Goal: Consume media (video, audio): Consume media (video, audio)

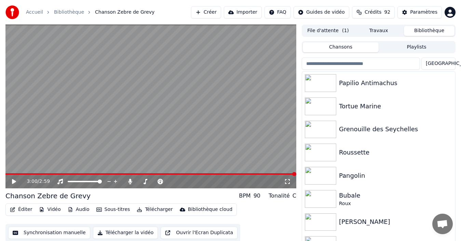
scroll to position [11, 0]
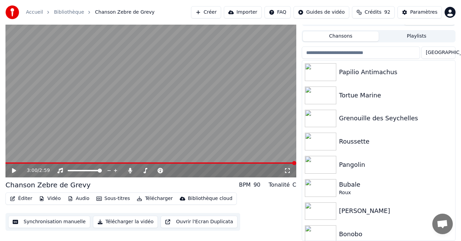
click at [114, 221] on button "Télécharger la vidéo" at bounding box center [125, 222] width 65 height 12
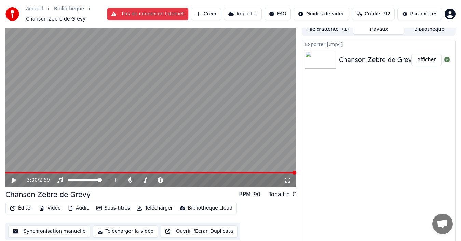
scroll to position [8, 0]
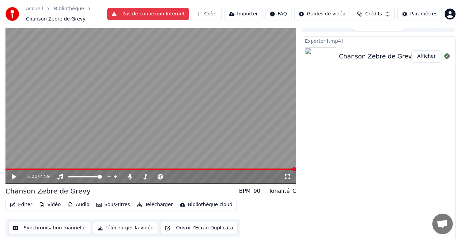
click at [427, 58] on button "Afficher" at bounding box center [426, 56] width 30 height 12
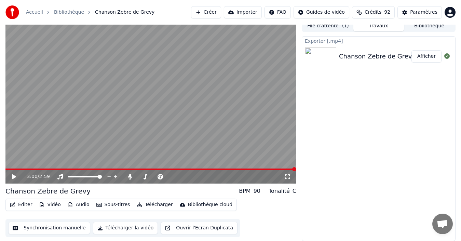
scroll to position [5, 0]
click at [436, 28] on button "Bibliothèque" at bounding box center [429, 26] width 51 height 10
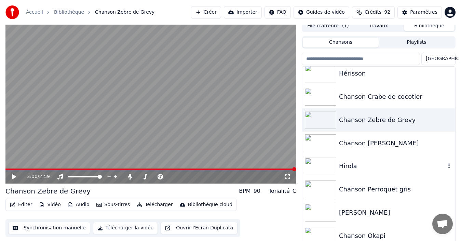
scroll to position [191, 0]
click at [374, 102] on div "Chanson Crabe de cocotier" at bounding box center [378, 95] width 153 height 23
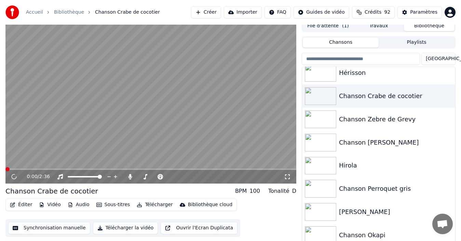
click at [40, 230] on button "Synchronisation manuelle" at bounding box center [49, 228] width 82 height 12
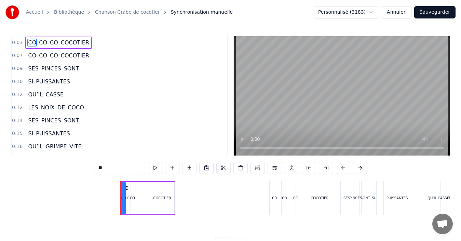
click at [89, 206] on span "CO CO CO COCOTIER CO CO CO COCOTIER SES PINCES SONT SI PUISSANTES QU’IL CASSE L…" at bounding box center [230, 198] width 439 height 34
click at [403, 14] on button "Annuler" at bounding box center [396, 12] width 30 height 12
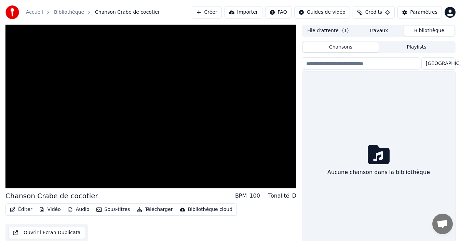
scroll to position [5, 0]
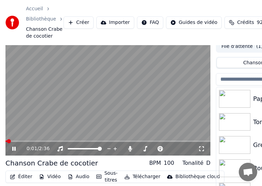
click at [11, 149] on icon at bounding box center [19, 148] width 16 height 5
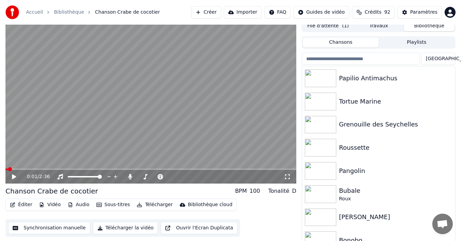
click at [55, 230] on button "Synchronisation manuelle" at bounding box center [49, 228] width 82 height 12
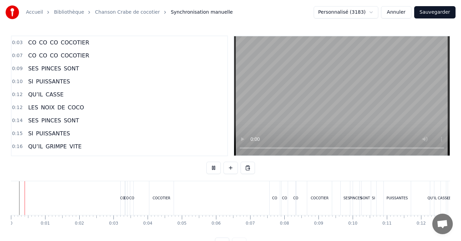
scroll to position [26, 0]
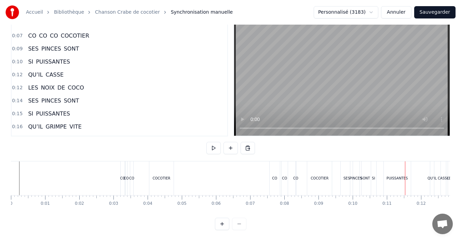
click at [371, 176] on div "SI" at bounding box center [373, 178] width 5 height 34
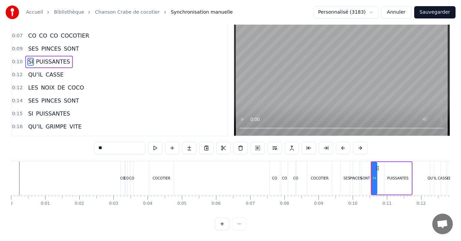
scroll to position [0, 0]
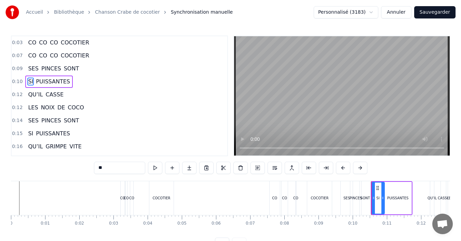
drag, startPoint x: 375, startPoint y: 196, endPoint x: 382, endPoint y: 199, distance: 7.4
click at [383, 198] on icon at bounding box center [382, 197] width 3 height 5
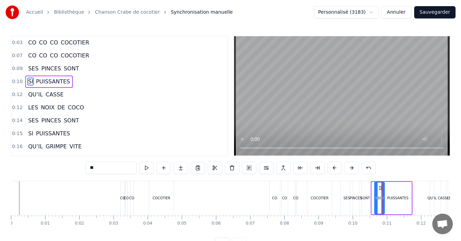
click at [376, 199] on icon at bounding box center [376, 197] width 3 height 5
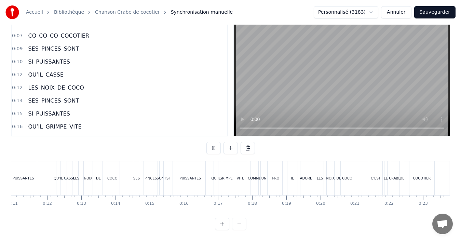
scroll to position [0, 375]
click at [203, 173] on div "PUISSANTES" at bounding box center [189, 178] width 30 height 34
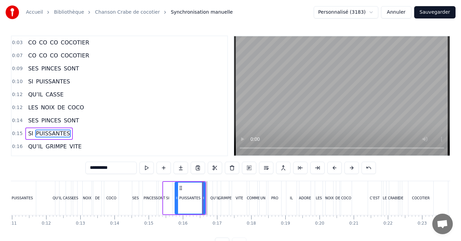
scroll to position [38, 0]
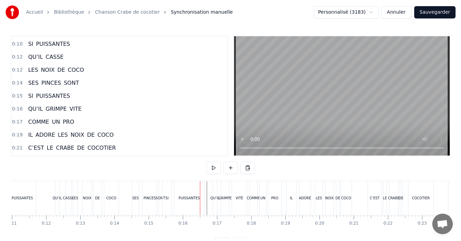
click at [202, 198] on div "PUISSANTES" at bounding box center [189, 198] width 30 height 34
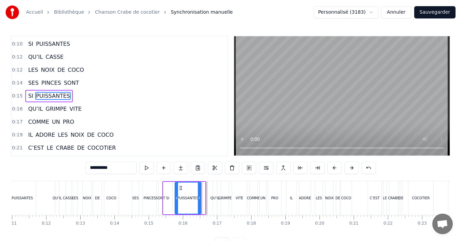
drag, startPoint x: 202, startPoint y: 199, endPoint x: 198, endPoint y: 198, distance: 4.1
click at [198, 198] on icon at bounding box center [199, 197] width 3 height 5
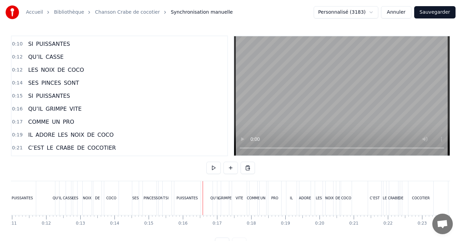
scroll to position [26, 0]
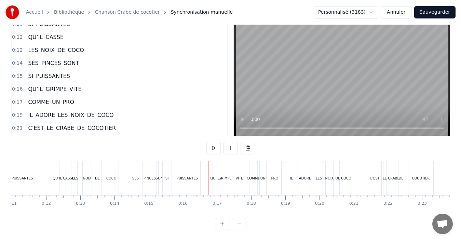
click at [221, 175] on div "GRIMPE" at bounding box center [225, 178] width 8 height 34
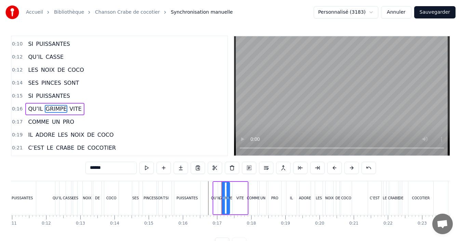
scroll to position [51, 0]
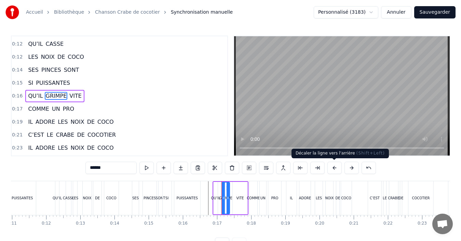
click at [334, 171] on button at bounding box center [334, 168] width 14 height 12
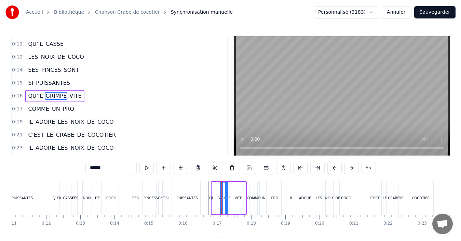
click at [335, 171] on button at bounding box center [334, 168] width 14 height 12
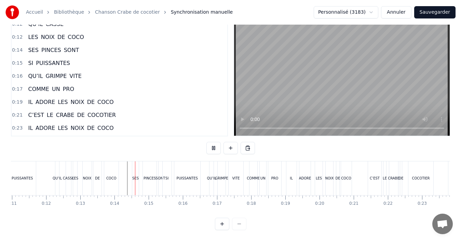
scroll to position [26, 0]
click at [178, 176] on div "PUISSANTES" at bounding box center [187, 178] width 26 height 34
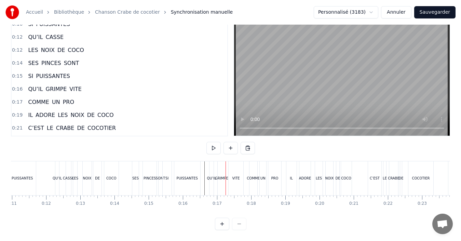
click at [211, 176] on div "QU’IL" at bounding box center [211, 178] width 9 height 5
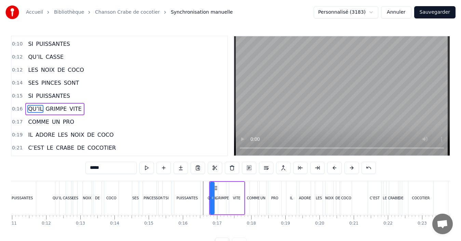
scroll to position [51, 0]
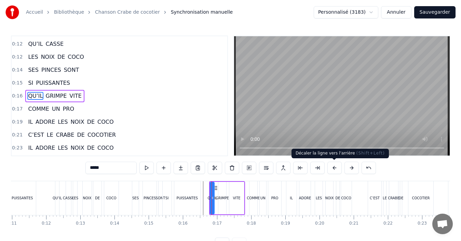
click at [332, 171] on button at bounding box center [334, 168] width 14 height 12
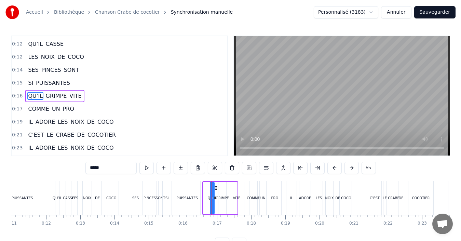
click at [332, 171] on button at bounding box center [334, 168] width 14 height 12
click at [234, 198] on div "VITE" at bounding box center [228, 198] width 15 height 32
type input "****"
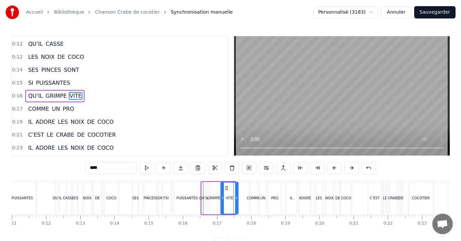
click at [236, 198] on icon at bounding box center [236, 197] width 3 height 5
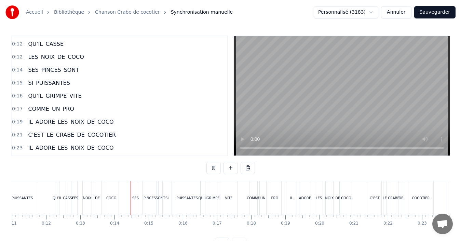
scroll to position [26, 0]
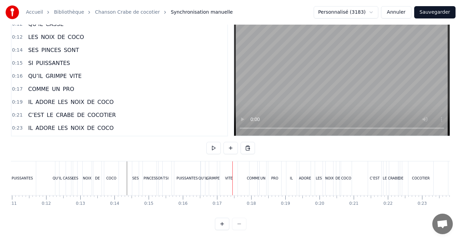
click at [197, 168] on div "PUISSANTES" at bounding box center [187, 178] width 26 height 34
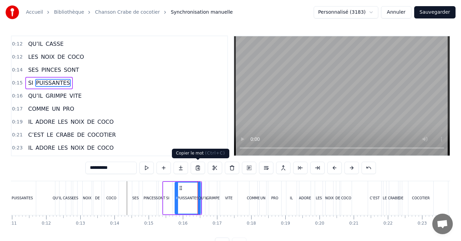
scroll to position [38, 0]
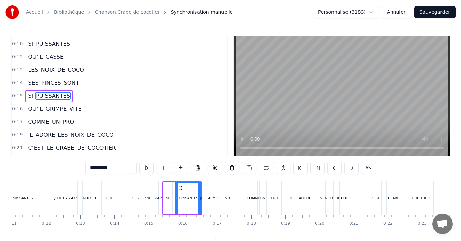
click at [218, 196] on div "GRIMPE" at bounding box center [212, 197] width 13 height 5
type input "******"
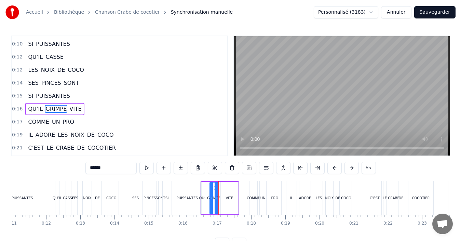
scroll to position [51, 0]
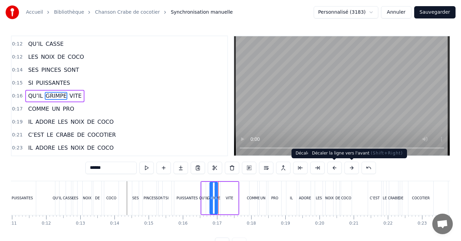
click at [350, 167] on button at bounding box center [351, 168] width 14 height 12
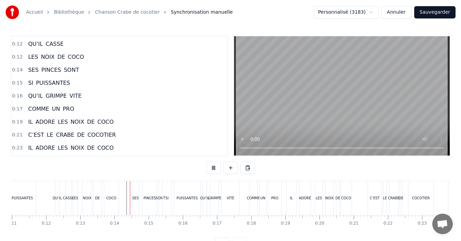
scroll to position [26, 0]
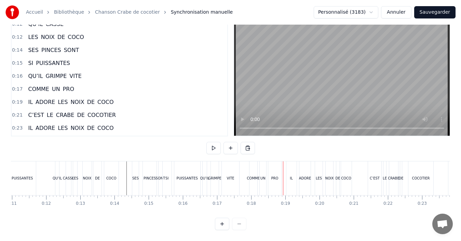
click at [240, 175] on div "QU’IL GRIMPE VITE" at bounding box center [221, 178] width 39 height 34
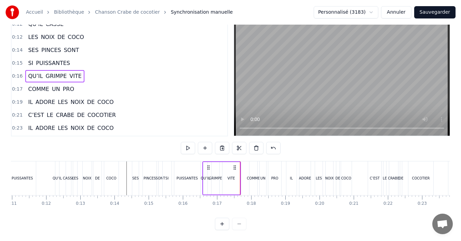
click at [248, 176] on div "COMME" at bounding box center [253, 178] width 13 height 5
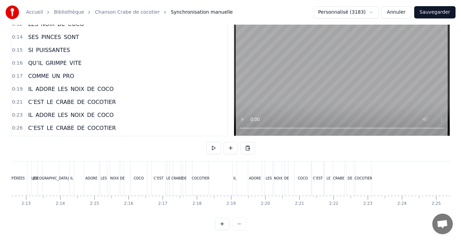
scroll to position [0, 4520]
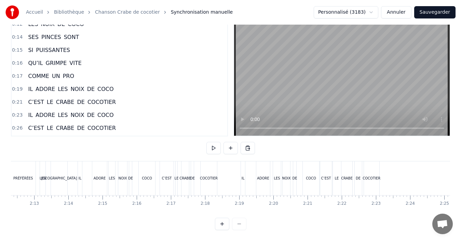
click at [249, 176] on div "IL ADORE LES NOIX DE COCO" at bounding box center [280, 178] width 80 height 34
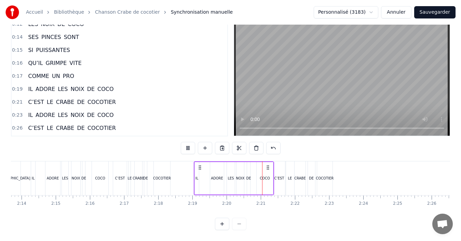
scroll to position [0, 4580]
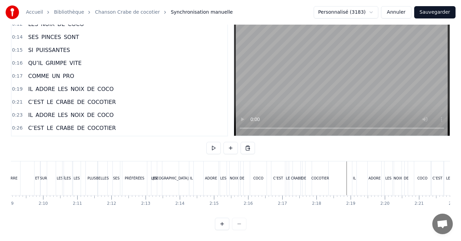
scroll to position [0, 0]
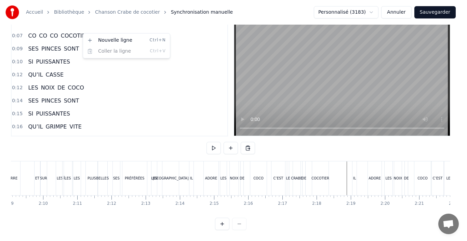
click at [78, 33] on html "Accueil Bibliothèque Chanson Crabe de cocotier Synchronisation manuelle Personn…" at bounding box center [233, 110] width 467 height 261
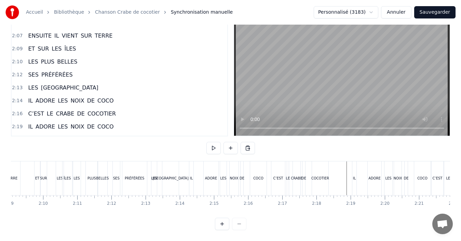
scroll to position [712, 0]
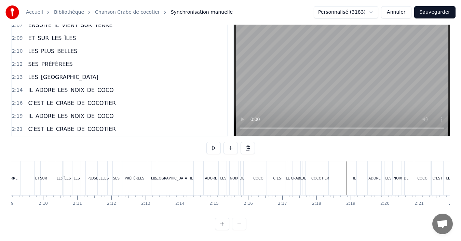
click at [98, 125] on span "COCOTIER" at bounding box center [102, 129] width 30 height 8
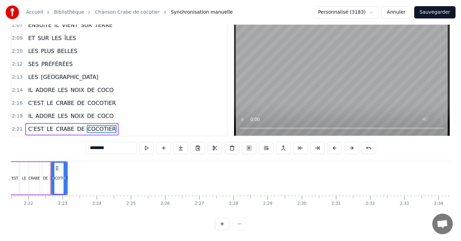
scroll to position [0, 4838]
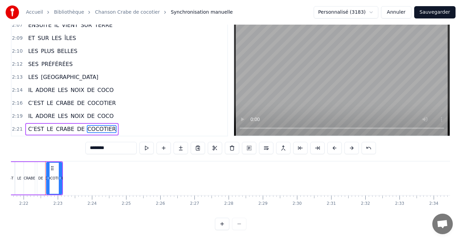
click at [148, 123] on div "2:21 C’EST LE CRABE DE COCOTIER" at bounding box center [120, 129] width 216 height 13
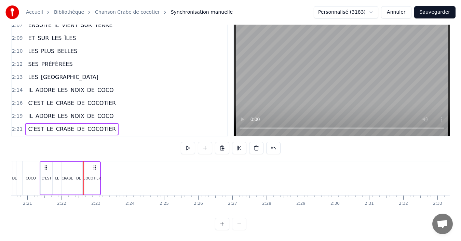
scroll to position [0, 4794]
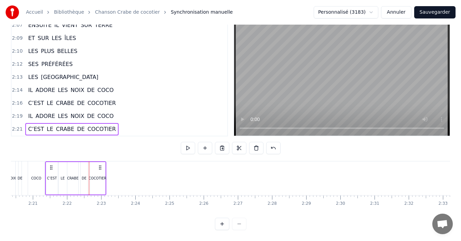
click at [142, 128] on div "2:21 C’EST LE CRABE DE COCOTIER" at bounding box center [120, 129] width 216 height 13
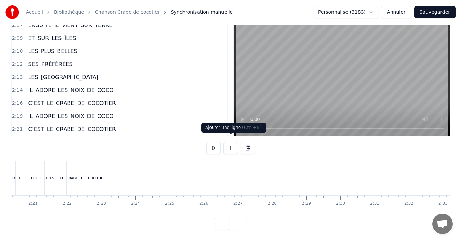
click at [231, 144] on button at bounding box center [230, 148] width 14 height 12
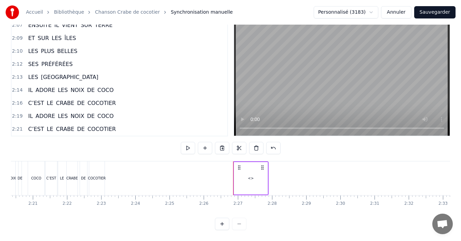
scroll to position [725, 0]
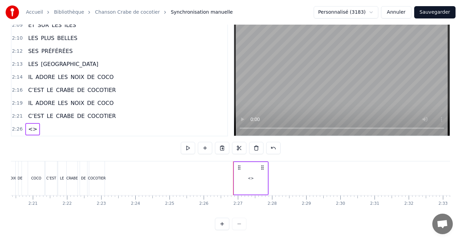
click at [31, 125] on span "<>" at bounding box center [32, 129] width 11 height 8
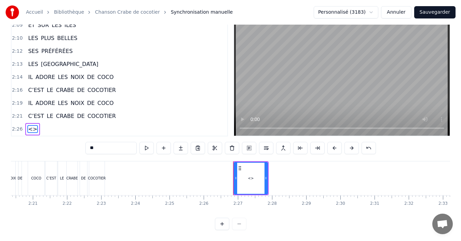
click at [31, 125] on span "<>" at bounding box center [32, 129] width 11 height 8
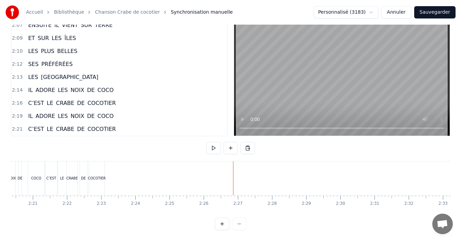
scroll to position [712, 0]
click at [446, 15] on button "Sauvegarder" at bounding box center [434, 12] width 41 height 12
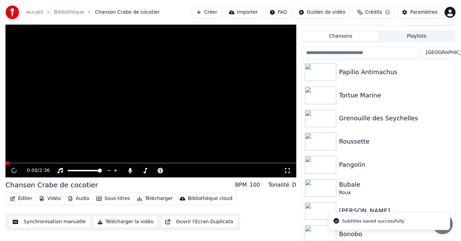
scroll to position [11, 0]
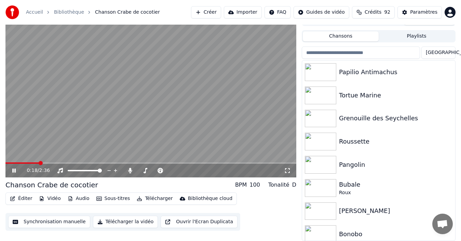
click at [14, 169] on icon at bounding box center [13, 170] width 3 height 4
click at [44, 220] on button "Synchronisation manuelle" at bounding box center [49, 222] width 82 height 12
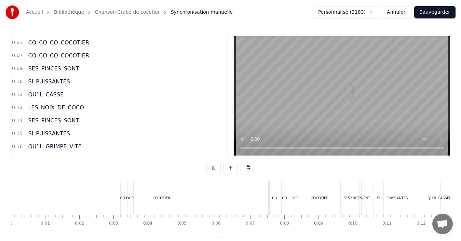
scroll to position [26, 0]
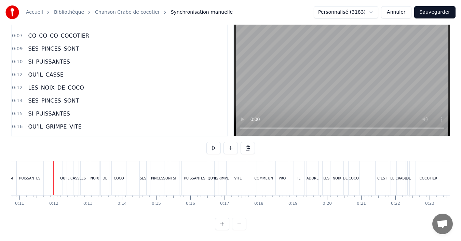
scroll to position [0, 375]
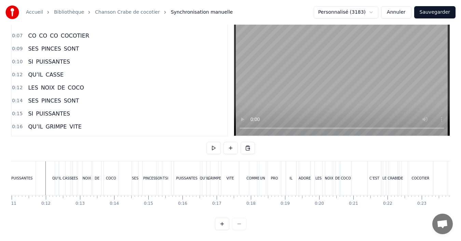
click at [441, 16] on button "Sauvegarder" at bounding box center [434, 12] width 41 height 12
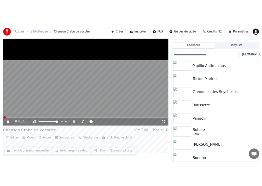
scroll to position [26, 0]
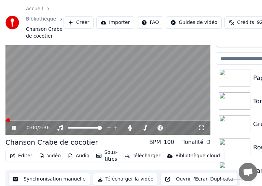
click at [13, 128] on icon at bounding box center [13, 128] width 3 height 4
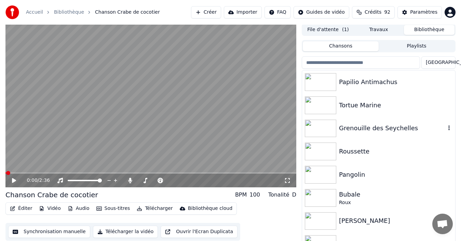
scroll to position [0, 0]
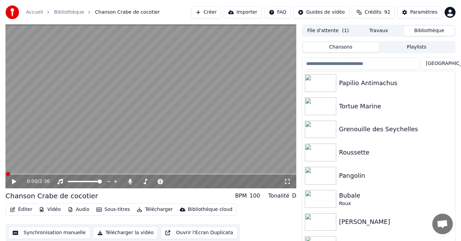
click at [346, 33] on span "( 1 )" at bounding box center [345, 30] width 7 height 7
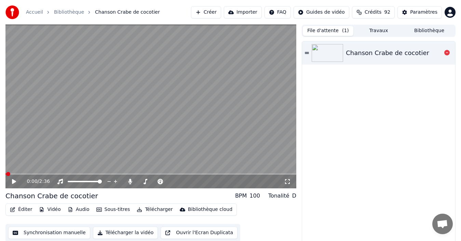
click at [383, 56] on div "Chanson Crabe de cocotier" at bounding box center [387, 53] width 83 height 10
click at [11, 181] on div "0:18 / 2:36" at bounding box center [150, 181] width 285 height 7
click at [16, 182] on icon at bounding box center [19, 181] width 16 height 5
click at [14, 183] on icon at bounding box center [19, 181] width 16 height 5
click at [10, 174] on span at bounding box center [26, 173] width 42 height 1
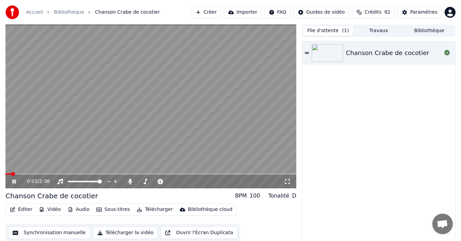
click at [12, 182] on icon at bounding box center [19, 181] width 16 height 5
click at [53, 235] on button "Synchronisation manuelle" at bounding box center [49, 232] width 82 height 12
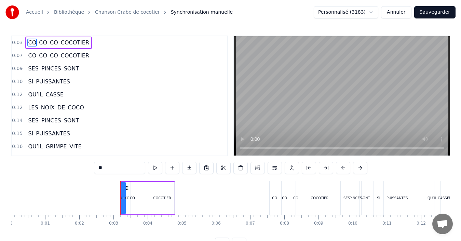
click at [23, 176] on div "0:03 CO CO CO COCOTIER 0:07 CO CO CO COCOTIER 0:09 SES PINCES SONT 0:10 SI PUIS…" at bounding box center [230, 143] width 439 height 214
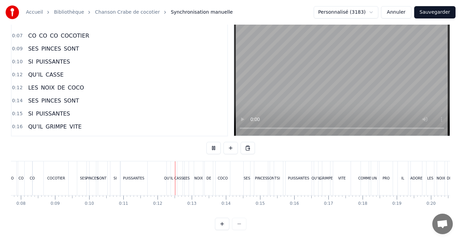
scroll to position [0, 374]
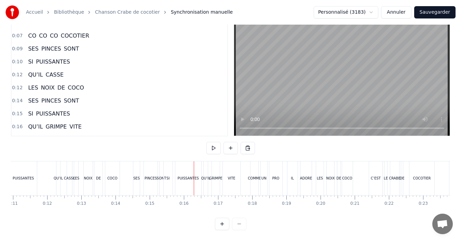
click at [169, 172] on div "SI" at bounding box center [168, 178] width 9 height 34
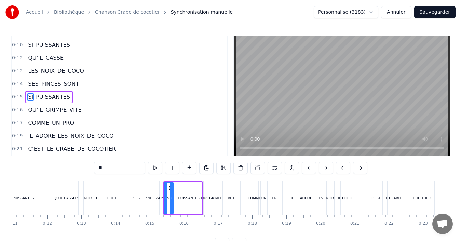
scroll to position [38, 0]
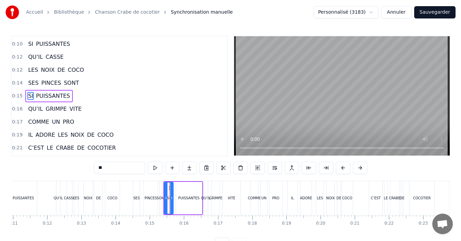
click at [186, 197] on div "PUISSANTES" at bounding box center [188, 197] width 21 height 5
type input "**********"
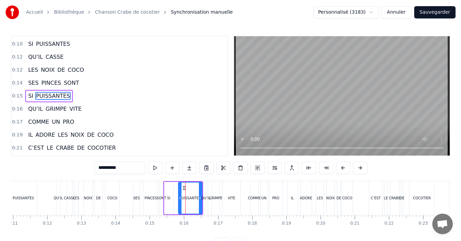
click at [180, 198] on icon at bounding box center [180, 197] width 3 height 5
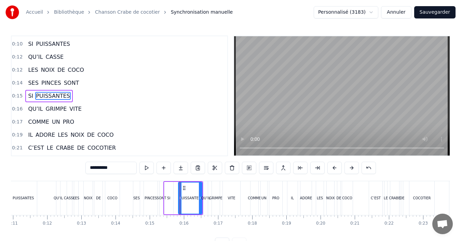
click at [175, 201] on div "SI PUISSANTES" at bounding box center [183, 198] width 40 height 34
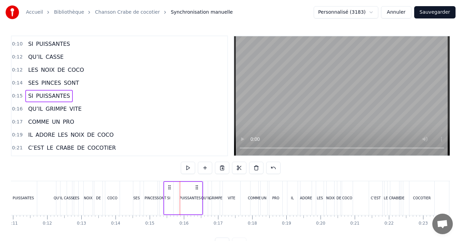
click at [150, 203] on div "PINCES" at bounding box center [151, 198] width 14 height 34
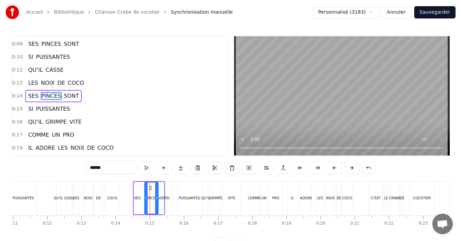
click at [171, 200] on div "SI" at bounding box center [168, 198] width 9 height 34
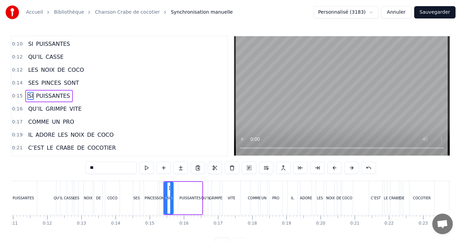
click at [181, 205] on div "PUISSANTES" at bounding box center [190, 198] width 24 height 32
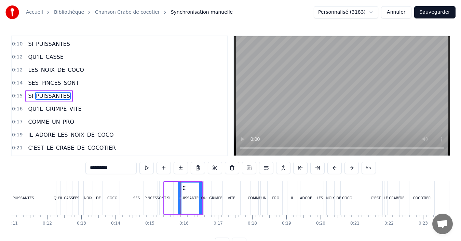
click at [169, 202] on div "SI" at bounding box center [168, 198] width 9 height 32
type input "**"
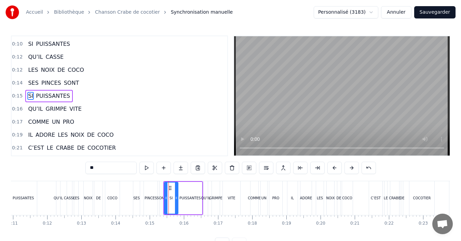
click at [176, 200] on icon at bounding box center [176, 197] width 3 height 5
drag, startPoint x: 166, startPoint y: 199, endPoint x: 172, endPoint y: 200, distance: 6.2
click at [172, 200] on icon at bounding box center [172, 197] width 3 height 5
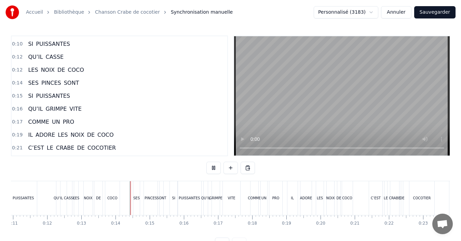
scroll to position [26, 0]
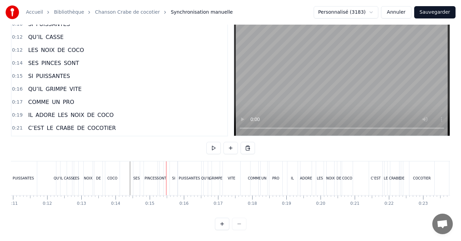
click at [174, 176] on div "SI" at bounding box center [174, 178] width 8 height 34
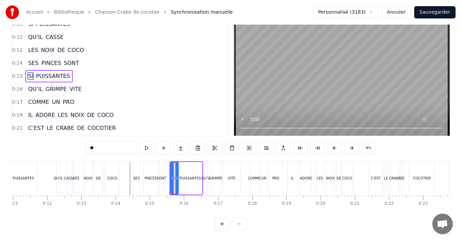
scroll to position [0, 0]
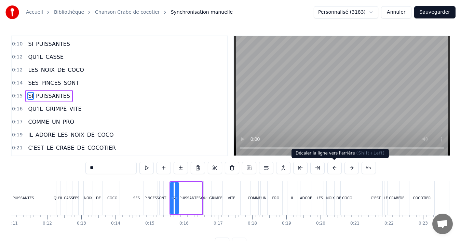
click at [331, 168] on button at bounding box center [334, 168] width 14 height 12
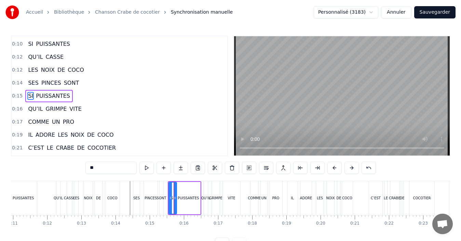
click button at bounding box center [334, 168] width 14 height 12
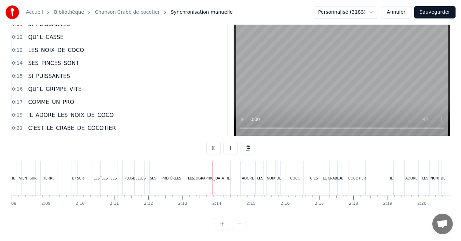
scroll to position [0, 4521]
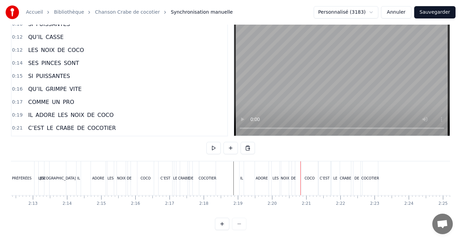
click at [309, 177] on div "COCO" at bounding box center [309, 178] width 16 height 34
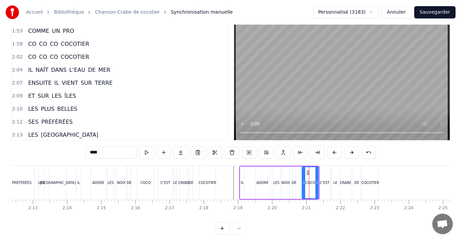
scroll to position [712, 0]
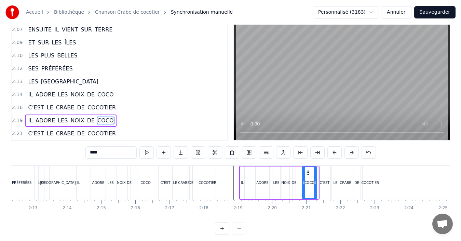
click at [316, 183] on icon at bounding box center [315, 182] width 3 height 5
click at [246, 185] on div "IL ADORE LES NOIX DE COCO" at bounding box center [278, 183] width 79 height 34
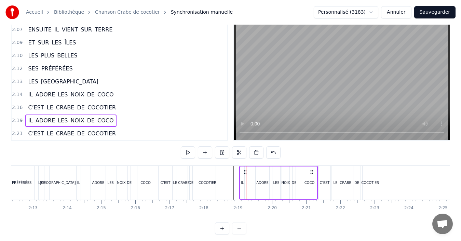
click at [288, 185] on div "NOIX" at bounding box center [285, 182] width 9 height 5
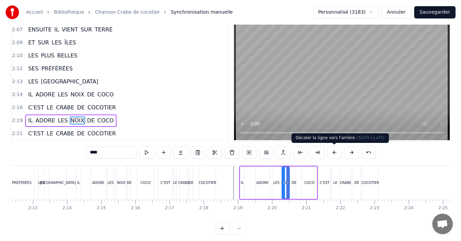
click at [336, 155] on button at bounding box center [334, 152] width 14 height 12
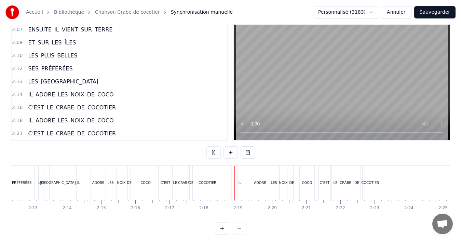
scroll to position [26, 0]
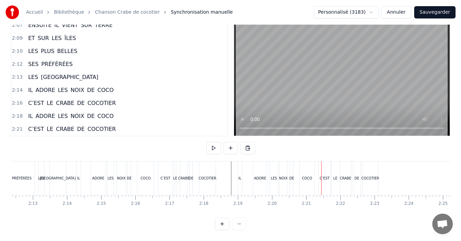
click at [250, 176] on div "IL ADORE LES NOIX DE COCO" at bounding box center [276, 178] width 79 height 34
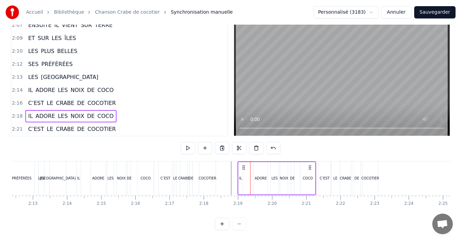
click at [257, 176] on div "ADORE" at bounding box center [260, 178] width 12 height 5
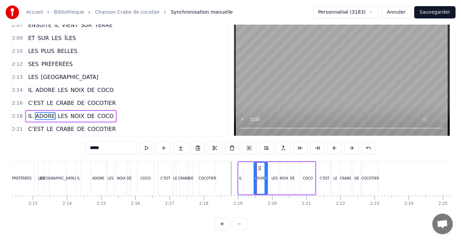
scroll to position [15, 0]
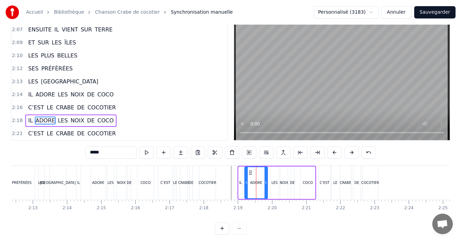
drag, startPoint x: 256, startPoint y: 180, endPoint x: 246, endPoint y: 180, distance: 9.2
click at [246, 180] on icon at bounding box center [246, 182] width 3 height 5
drag, startPoint x: 266, startPoint y: 187, endPoint x: 261, endPoint y: 185, distance: 5.2
click at [261, 185] on div at bounding box center [260, 182] width 3 height 31
click at [274, 187] on div "LES" at bounding box center [275, 182] width 8 height 32
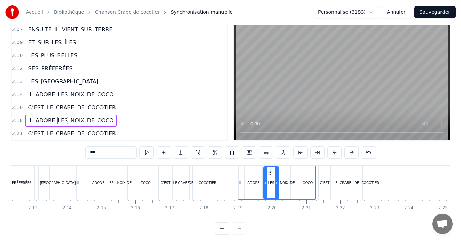
drag, startPoint x: 269, startPoint y: 187, endPoint x: 265, endPoint y: 187, distance: 3.8
click at [265, 187] on div at bounding box center [265, 182] width 3 height 31
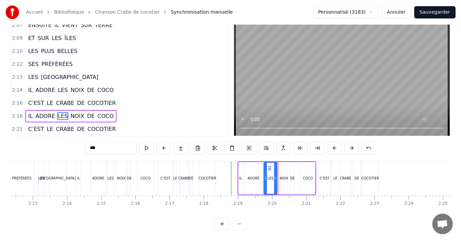
click at [275, 178] on div at bounding box center [275, 178] width 3 height 31
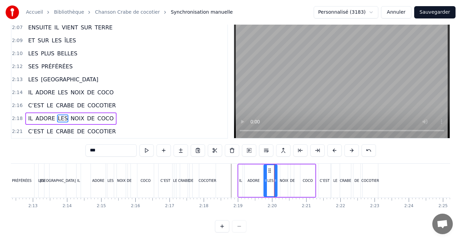
scroll to position [15, 0]
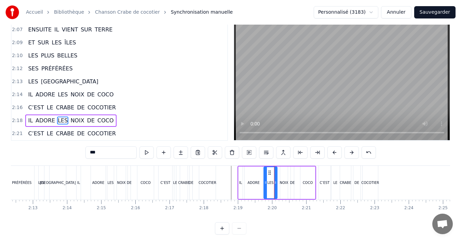
click at [281, 180] on div "NOIX" at bounding box center [283, 182] width 9 height 5
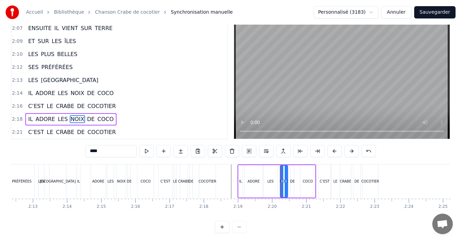
scroll to position [26, 0]
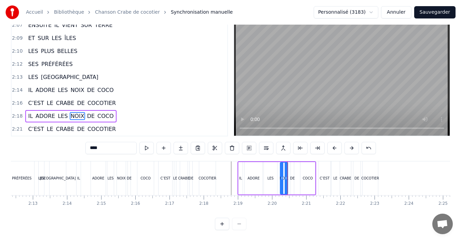
click at [291, 176] on div "DE" at bounding box center [292, 178] width 5 height 5
type input "**"
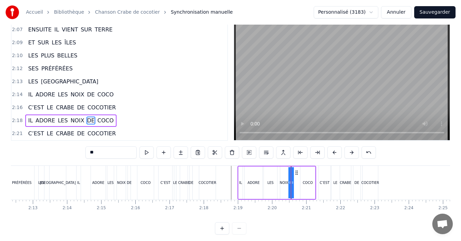
drag, startPoint x: 292, startPoint y: 182, endPoint x: 302, endPoint y: 181, distance: 9.9
click at [289, 181] on icon at bounding box center [289, 182] width 3 height 5
click at [294, 185] on div "IL ADORE LES NOIX DE COCO" at bounding box center [276, 183] width 79 height 34
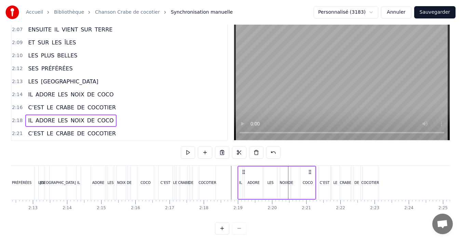
click at [296, 186] on div "IL ADORE LES NOIX DE COCO" at bounding box center [276, 183] width 79 height 34
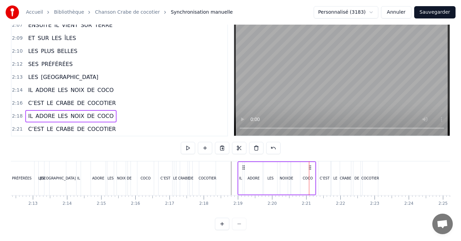
click at [307, 176] on div "COCO" at bounding box center [308, 178] width 10 height 5
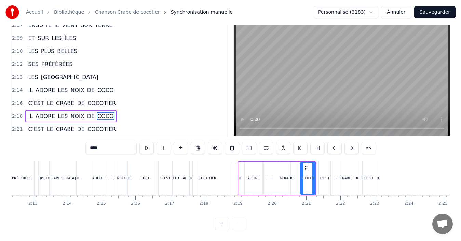
scroll to position [15, 0]
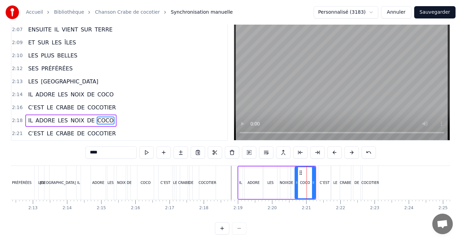
drag, startPoint x: 302, startPoint y: 185, endPoint x: 297, endPoint y: 185, distance: 5.5
click at [297, 185] on div at bounding box center [296, 182] width 3 height 31
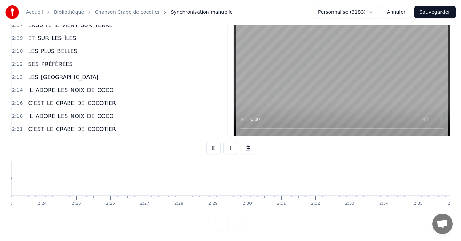
scroll to position [0, 4894]
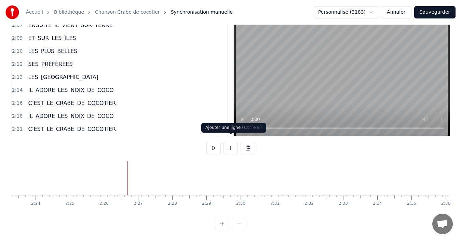
click at [230, 144] on button at bounding box center [230, 148] width 14 height 12
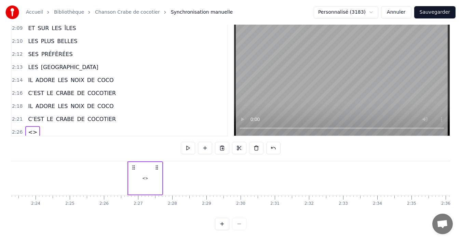
scroll to position [725, 0]
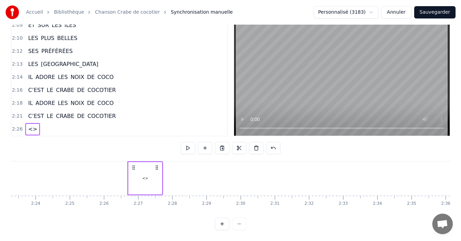
click at [25, 124] on div "<>" at bounding box center [32, 129] width 15 height 12
click at [31, 126] on span "<>" at bounding box center [32, 129] width 11 height 8
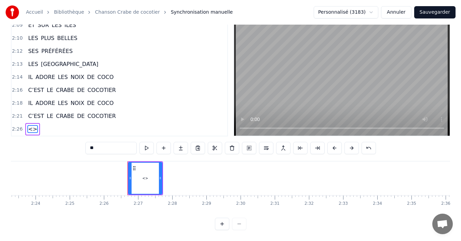
click at [31, 125] on span "<>" at bounding box center [32, 129] width 11 height 8
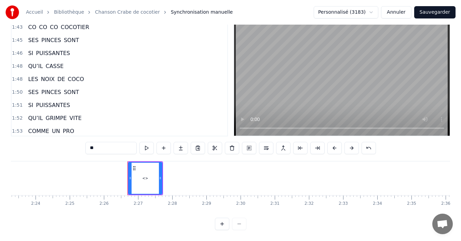
scroll to position [588, 0]
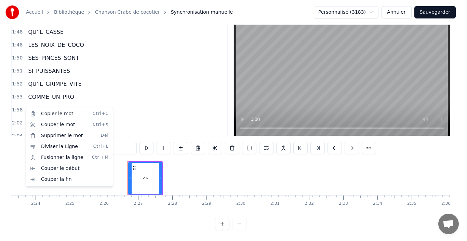
click at [74, 102] on html "Accueil Bibliothèque Chanson Crabe de cocotier Synchronisation manuelle Personn…" at bounding box center [233, 110] width 467 height 261
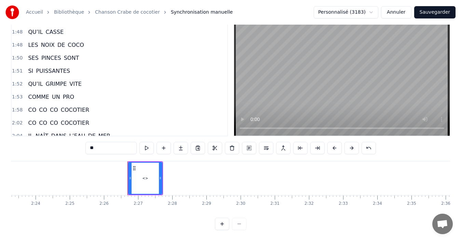
click at [29, 107] on span "CO" at bounding box center [32, 110] width 10 height 8
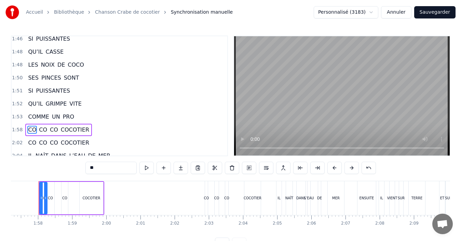
scroll to position [0, 3997]
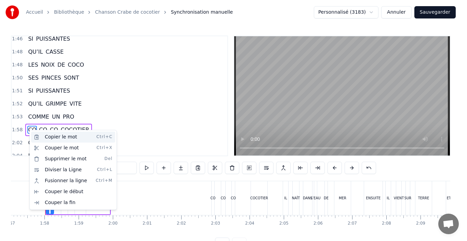
click at [45, 134] on div "Copier le mot Ctrl+C" at bounding box center [73, 137] width 84 height 11
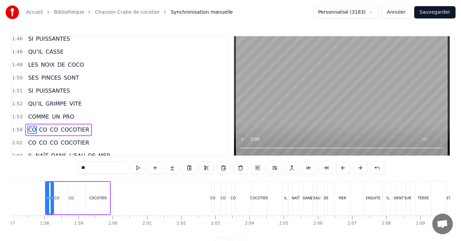
scroll to position [725, 0]
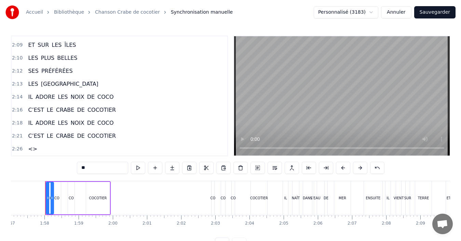
click at [29, 151] on span "<>" at bounding box center [32, 149] width 11 height 8
type input "**"
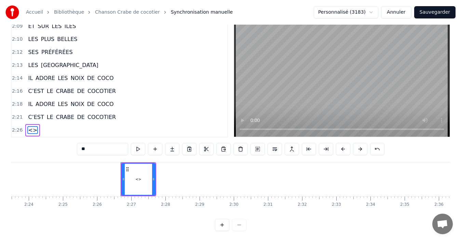
scroll to position [0, 4904]
click at [29, 129] on span "<>" at bounding box center [32, 130] width 11 height 8
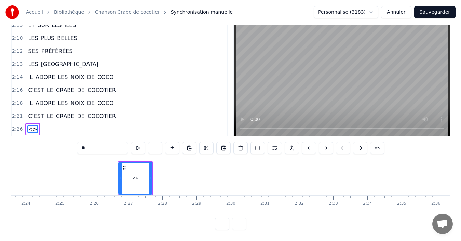
click at [29, 129] on div "<>" at bounding box center [32, 129] width 15 height 12
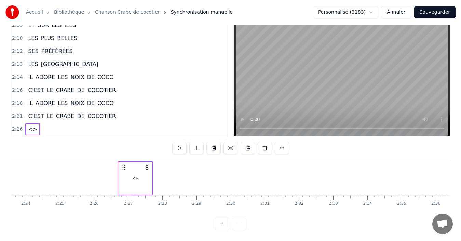
click at [29, 129] on div "<>" at bounding box center [32, 129] width 15 height 12
click at [29, 125] on span "<>" at bounding box center [32, 129] width 11 height 8
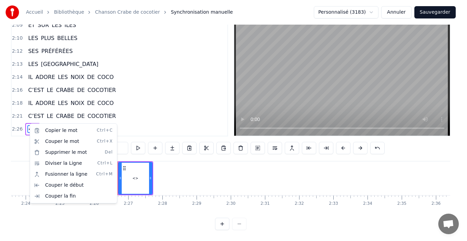
click at [29, 123] on html "Accueil Bibliothèque Chanson Crabe de cocotier Synchronisation manuelle Personn…" at bounding box center [233, 110] width 467 height 261
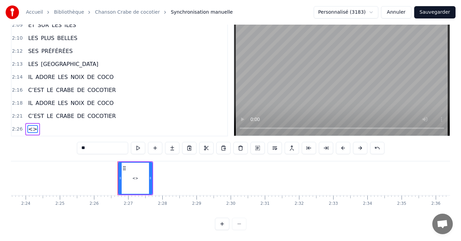
scroll to position [0, 4898]
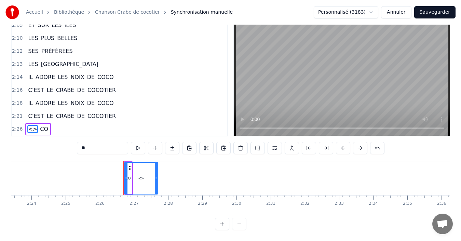
click at [29, 125] on span "<>" at bounding box center [32, 129] width 11 height 8
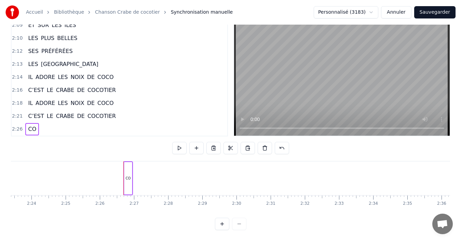
click at [29, 125] on span "CO" at bounding box center [32, 129] width 10 height 8
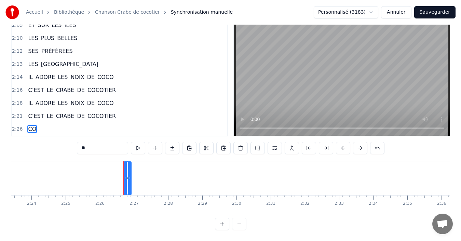
click at [30, 125] on span "CO" at bounding box center [32, 129] width 10 height 8
click at [35, 124] on div "CO" at bounding box center [32, 129] width 14 height 12
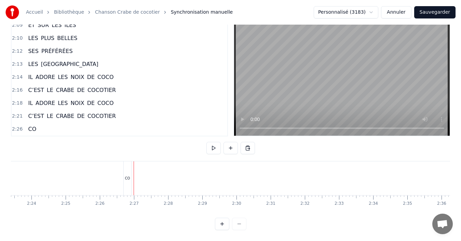
click at [126, 176] on div "CO" at bounding box center [127, 178] width 5 height 5
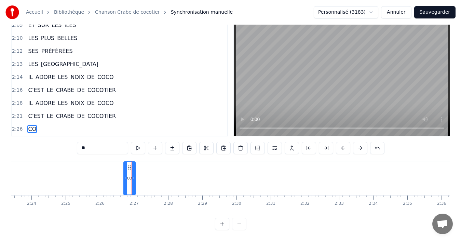
drag, startPoint x: 130, startPoint y: 173, endPoint x: 134, endPoint y: 175, distance: 4.3
click at [134, 175] on icon at bounding box center [133, 177] width 3 height 5
click at [32, 125] on span "CO" at bounding box center [32, 129] width 10 height 8
click at [33, 125] on span "CO" at bounding box center [32, 129] width 10 height 8
click at [35, 123] on div "CO" at bounding box center [32, 129] width 14 height 12
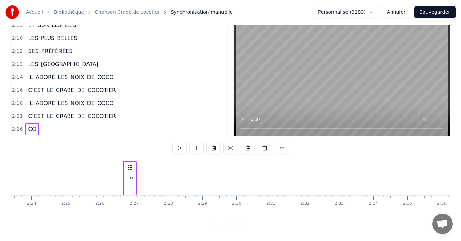
click at [135, 174] on div "CO" at bounding box center [130, 178] width 12 height 32
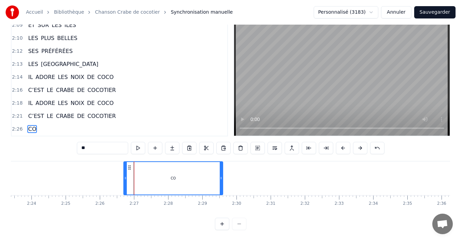
drag, startPoint x: 134, startPoint y: 174, endPoint x: 222, endPoint y: 180, distance: 87.7
click at [222, 180] on div at bounding box center [221, 178] width 3 height 32
click at [151, 171] on div "CO" at bounding box center [173, 178] width 98 height 32
click at [136, 174] on div "CO" at bounding box center [173, 178] width 98 height 32
click at [146, 176] on div "CO" at bounding box center [173, 178] width 98 height 32
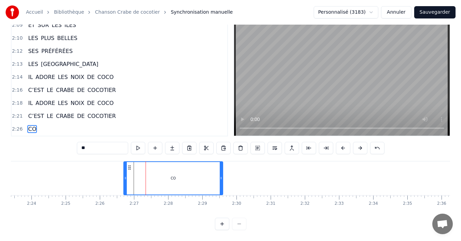
click at [175, 176] on div "CO" at bounding box center [173, 178] width 5 height 5
click at [129, 170] on div "CO" at bounding box center [173, 178] width 98 height 32
click at [92, 112] on span "COCOTIER" at bounding box center [102, 116] width 30 height 8
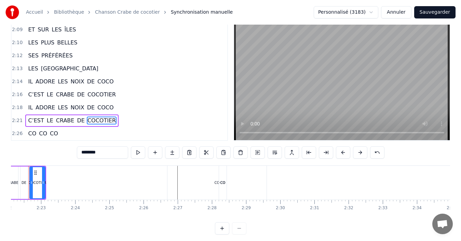
scroll to position [0, 4838]
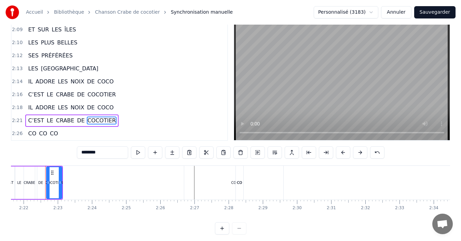
click at [54, 137] on span "CO" at bounding box center [54, 133] width 10 height 8
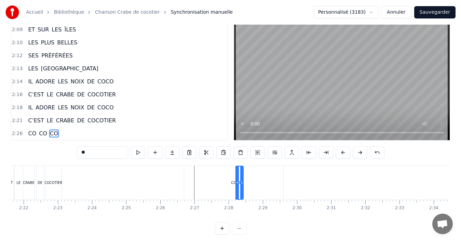
scroll to position [26, 0]
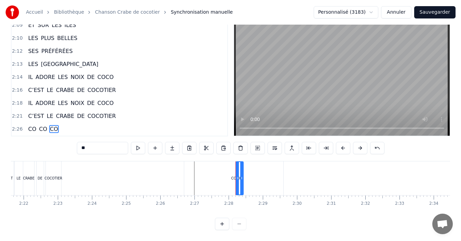
click at [248, 175] on div "CO" at bounding box center [233, 178] width 99 height 34
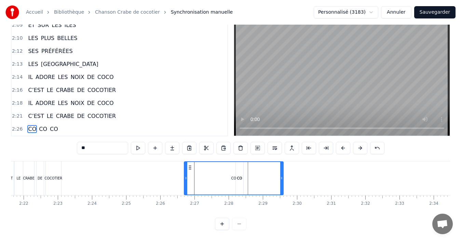
click at [92, 112] on span "COCOTIER" at bounding box center [102, 116] width 30 height 8
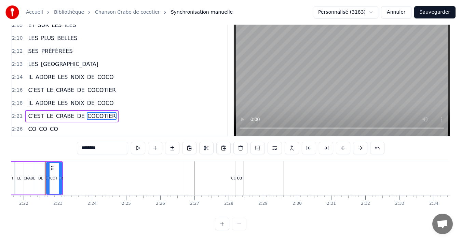
scroll to position [15, 0]
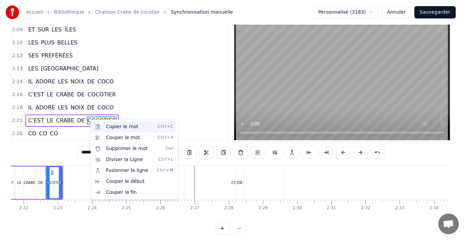
click at [105, 128] on div "Copier le mot Ctrl+C" at bounding box center [134, 126] width 84 height 11
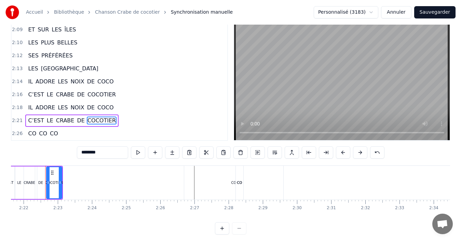
click at [51, 135] on span "CO" at bounding box center [54, 133] width 10 height 8
type input "**"
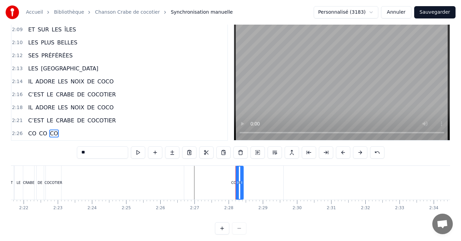
scroll to position [26, 0]
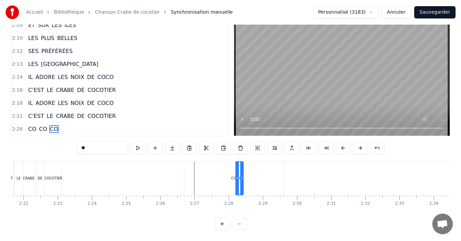
click at [246, 175] on div "CO" at bounding box center [233, 178] width 99 height 34
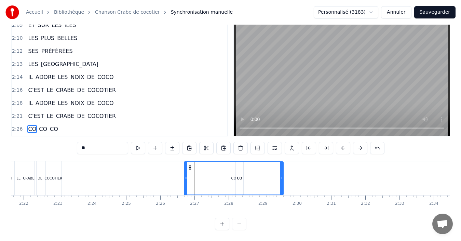
click at [239, 174] on div "CO" at bounding box center [233, 178] width 98 height 32
click at [252, 173] on div "CO" at bounding box center [233, 178] width 98 height 32
click at [54, 125] on span "CO" at bounding box center [54, 129] width 10 height 8
click at [238, 173] on div "CO" at bounding box center [233, 178] width 98 height 32
drag, startPoint x: 271, startPoint y: 172, endPoint x: 280, endPoint y: 179, distance: 11.2
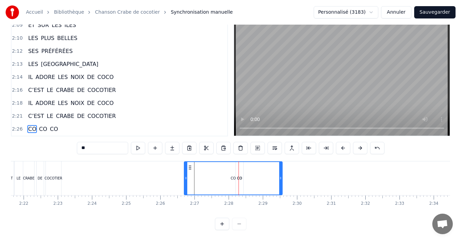
click at [280, 179] on div at bounding box center [280, 178] width 3 height 32
click at [239, 174] on div "CO" at bounding box center [232, 178] width 97 height 32
click at [241, 172] on div "CO" at bounding box center [232, 178] width 97 height 32
click at [260, 173] on div "CO" at bounding box center [232, 178] width 97 height 32
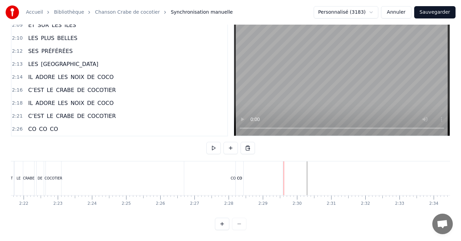
click at [189, 175] on div "CO" at bounding box center [233, 178] width 98 height 34
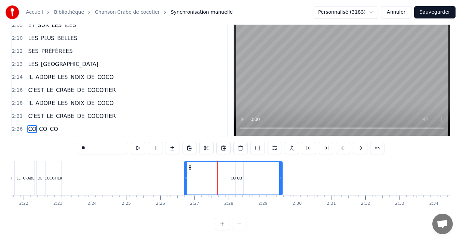
drag, startPoint x: 279, startPoint y: 174, endPoint x: 265, endPoint y: 173, distance: 13.7
click at [265, 173] on div "CO" at bounding box center [232, 178] width 97 height 32
drag, startPoint x: 281, startPoint y: 173, endPoint x: 214, endPoint y: 173, distance: 67.3
click at [214, 175] on icon at bounding box center [213, 177] width 3 height 5
click at [240, 175] on div "CO" at bounding box center [240, 178] width 8 height 34
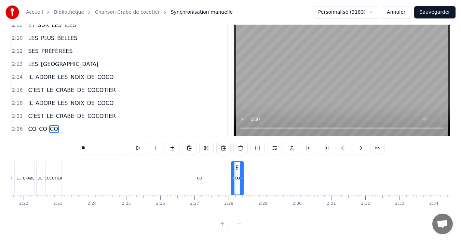
drag, startPoint x: 238, startPoint y: 173, endPoint x: 234, endPoint y: 174, distance: 4.6
click at [234, 175] on icon at bounding box center [233, 177] width 3 height 5
drag, startPoint x: 236, startPoint y: 164, endPoint x: 226, endPoint y: 166, distance: 10.1
click at [226, 166] on div "CO CO CO" at bounding box center [214, 178] width 61 height 34
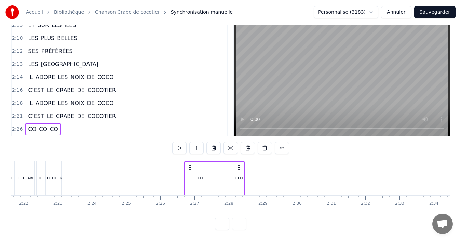
click at [242, 176] on div "CO" at bounding box center [240, 178] width 8 height 32
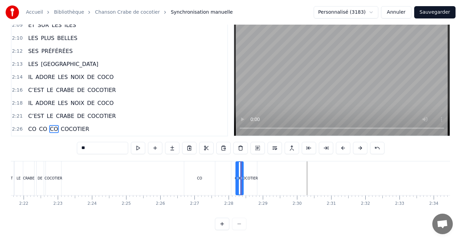
click at [234, 175] on div "CO" at bounding box center [237, 178] width 12 height 34
click at [195, 175] on div "CO" at bounding box center [199, 178] width 31 height 34
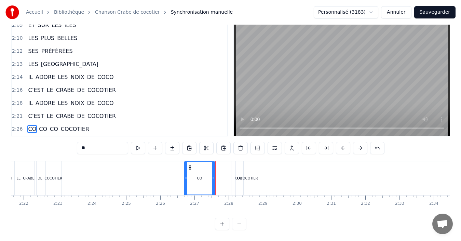
click at [236, 171] on div "CO" at bounding box center [240, 178] width 8 height 34
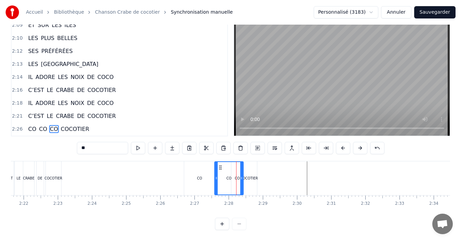
drag, startPoint x: 231, startPoint y: 173, endPoint x: 216, endPoint y: 171, distance: 15.6
click at [216, 175] on icon at bounding box center [216, 177] width 3 height 5
click at [248, 176] on div "COCOTIER" at bounding box center [249, 178] width 18 height 5
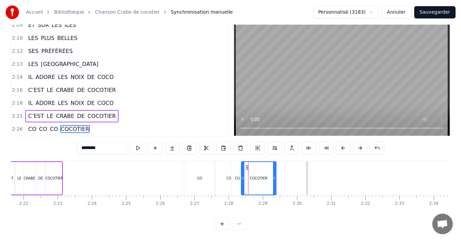
drag, startPoint x: 255, startPoint y: 171, endPoint x: 274, endPoint y: 177, distance: 19.8
click at [274, 177] on div at bounding box center [274, 178] width 3 height 32
drag, startPoint x: 243, startPoint y: 173, endPoint x: 251, endPoint y: 175, distance: 9.1
click at [251, 175] on div at bounding box center [251, 178] width 3 height 32
click at [196, 174] on div "CO" at bounding box center [199, 178] width 31 height 34
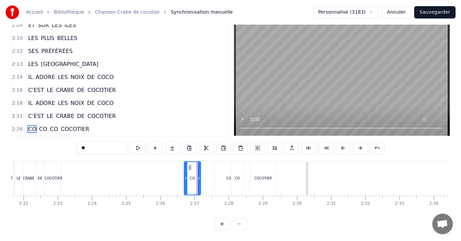
drag, startPoint x: 214, startPoint y: 174, endPoint x: 199, endPoint y: 173, distance: 14.4
click at [199, 175] on icon at bounding box center [198, 177] width 3 height 5
click at [241, 173] on div "CO" at bounding box center [237, 178] width 12 height 34
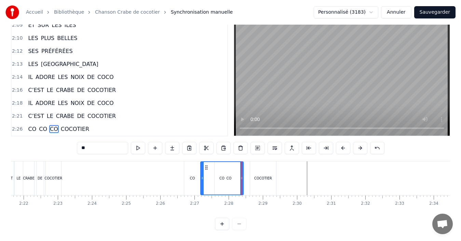
drag, startPoint x: 233, startPoint y: 173, endPoint x: 202, endPoint y: 172, distance: 30.8
click at [202, 175] on icon at bounding box center [202, 177] width 3 height 5
drag, startPoint x: 241, startPoint y: 173, endPoint x: 215, endPoint y: 174, distance: 26.0
click at [215, 175] on icon at bounding box center [215, 177] width 3 height 5
drag, startPoint x: 214, startPoint y: 172, endPoint x: 207, endPoint y: 172, distance: 7.5
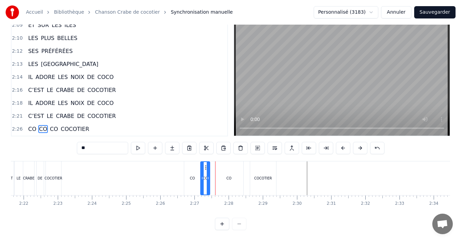
click at [207, 175] on icon at bounding box center [208, 177] width 3 height 5
click at [232, 173] on div "CO" at bounding box center [229, 178] width 29 height 34
drag, startPoint x: 241, startPoint y: 173, endPoint x: 222, endPoint y: 173, distance: 18.8
click at [222, 175] on icon at bounding box center [222, 177] width 3 height 5
drag, startPoint x: 215, startPoint y: 173, endPoint x: 210, endPoint y: 173, distance: 5.1
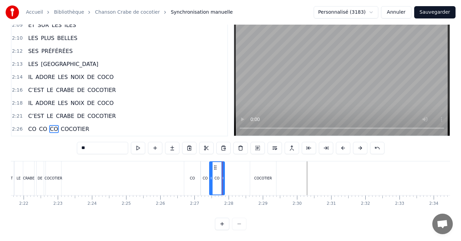
click at [210, 175] on icon at bounding box center [211, 177] width 3 height 5
click at [220, 175] on icon at bounding box center [219, 177] width 3 height 5
click at [257, 176] on div "COCOTIER" at bounding box center [263, 178] width 18 height 5
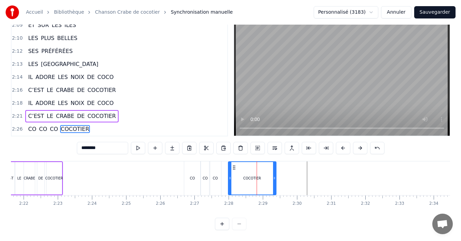
drag, startPoint x: 252, startPoint y: 174, endPoint x: 230, endPoint y: 174, distance: 21.9
click at [230, 175] on icon at bounding box center [230, 177] width 3 height 5
drag, startPoint x: 274, startPoint y: 172, endPoint x: 260, endPoint y: 175, distance: 15.0
click at [260, 175] on div at bounding box center [259, 178] width 3 height 32
click at [191, 178] on div "CO" at bounding box center [192, 178] width 16 height 34
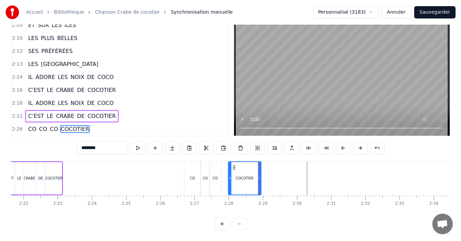
type input "**"
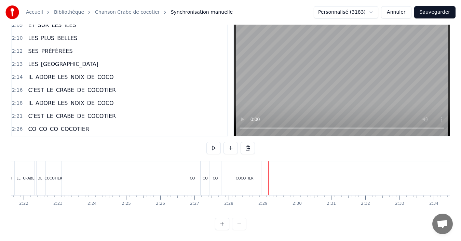
click at [243, 175] on div "COCOTIER" at bounding box center [244, 178] width 33 height 34
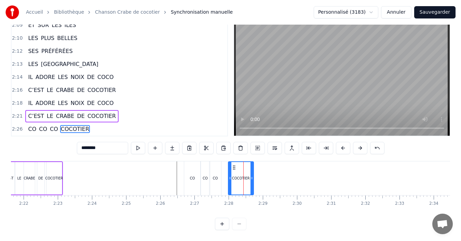
drag, startPoint x: 260, startPoint y: 177, endPoint x: 252, endPoint y: 177, distance: 7.5
click at [252, 177] on div at bounding box center [251, 178] width 3 height 32
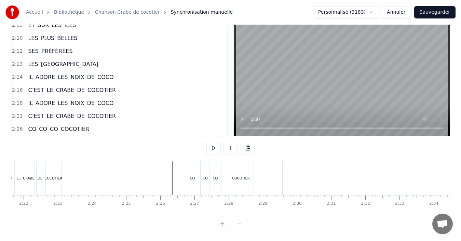
click at [188, 175] on div "CO" at bounding box center [192, 178] width 16 height 34
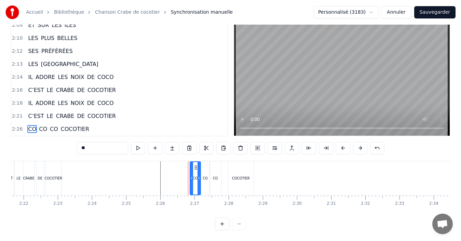
drag, startPoint x: 187, startPoint y: 174, endPoint x: 192, endPoint y: 176, distance: 6.2
click at [192, 176] on div at bounding box center [191, 178] width 3 height 32
click at [205, 176] on div "CO" at bounding box center [205, 178] width 9 height 34
click at [215, 176] on div "CO" at bounding box center [215, 178] width 5 height 5
click at [217, 175] on div at bounding box center [218, 178] width 3 height 32
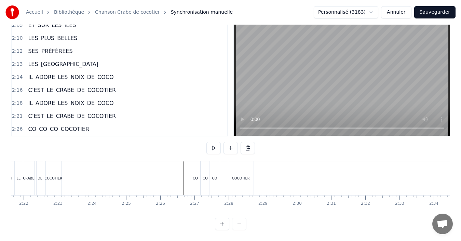
click at [437, 15] on button "Sauvegarder" at bounding box center [434, 12] width 41 height 12
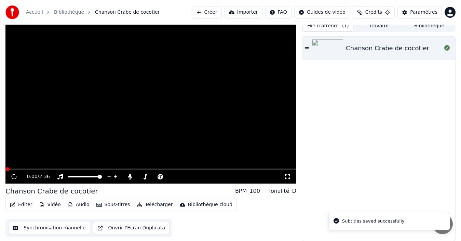
scroll to position [5, 0]
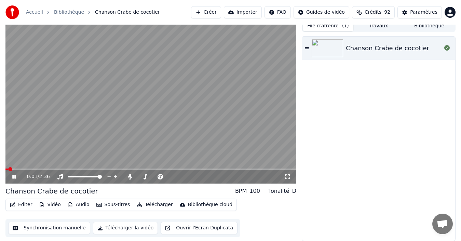
click at [13, 176] on icon at bounding box center [13, 177] width 3 height 4
click at [15, 179] on icon at bounding box center [19, 176] width 16 height 5
click at [394, 49] on div "Chanson Crabe de cocotier" at bounding box center [387, 48] width 83 height 10
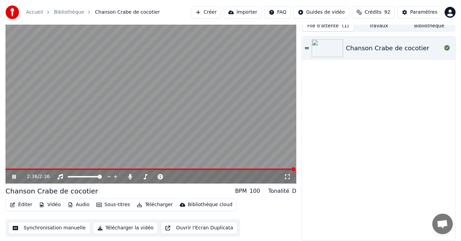
click at [14, 177] on icon at bounding box center [19, 176] width 16 height 5
click at [121, 229] on button "Télécharger la vidéo" at bounding box center [125, 228] width 65 height 12
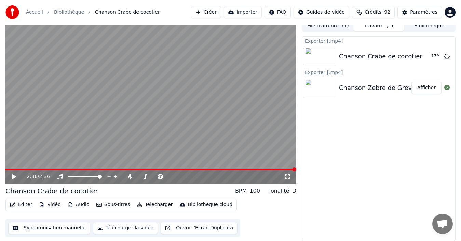
click at [441, 29] on button "Bibliothèque" at bounding box center [429, 26] width 51 height 10
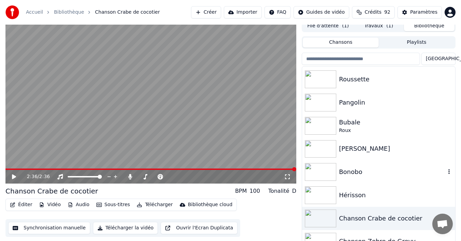
scroll to position [102, 0]
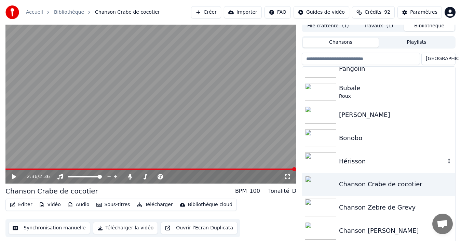
click at [373, 167] on div "Hérisson" at bounding box center [378, 161] width 153 height 23
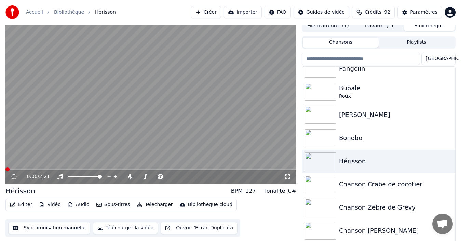
click at [59, 227] on button "Synchronisation manuelle" at bounding box center [49, 228] width 82 height 12
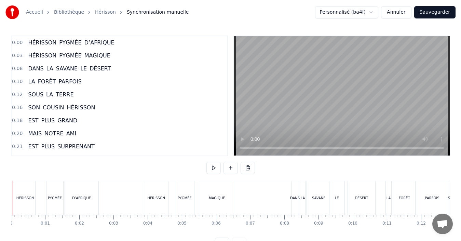
click at [60, 14] on link "Bibliothèque" at bounding box center [69, 12] width 30 height 7
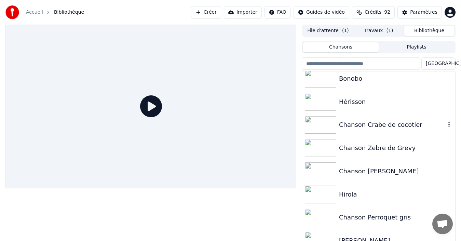
scroll to position [171, 0]
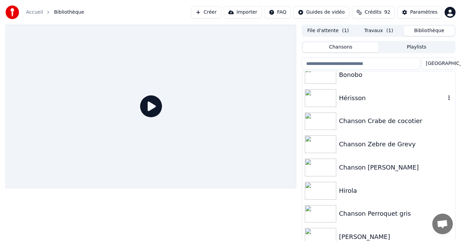
click at [371, 98] on div "Hérisson" at bounding box center [392, 98] width 107 height 10
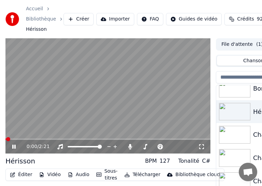
click at [12, 146] on icon at bounding box center [19, 146] width 16 height 5
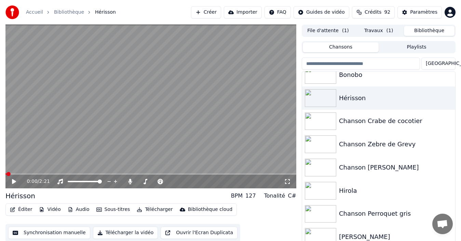
click at [66, 233] on button "Synchronisation manuelle" at bounding box center [49, 232] width 82 height 12
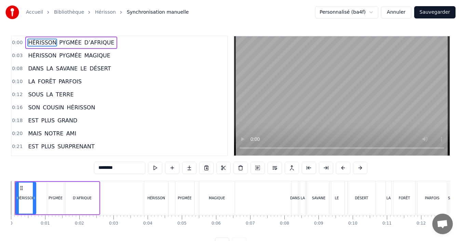
click at [8, 199] on div "Accueil Bibliothèque Hérisson Synchronisation manuelle Personnalisé (ba4f) Annu…" at bounding box center [230, 125] width 461 height 250
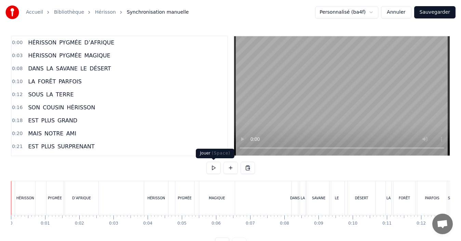
click at [209, 170] on button at bounding box center [213, 168] width 14 height 12
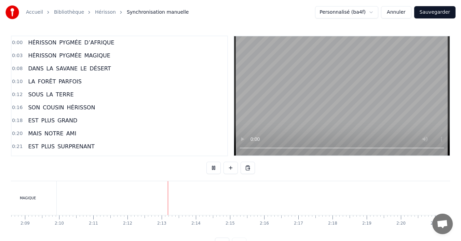
scroll to position [0, 4394]
click at [212, 170] on button at bounding box center [213, 168] width 14 height 12
click at [442, 13] on button "Sauvegarder" at bounding box center [434, 12] width 41 height 12
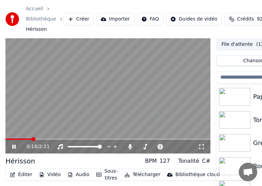
click at [14, 144] on icon at bounding box center [19, 146] width 16 height 5
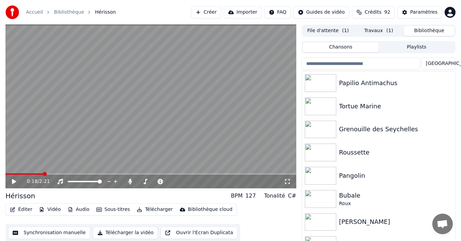
click at [22, 173] on span at bounding box center [24, 173] width 38 height 1
click at [11, 182] on icon at bounding box center [19, 181] width 16 height 5
click at [316, 30] on button "File d'attente ( 1 )" at bounding box center [328, 31] width 51 height 10
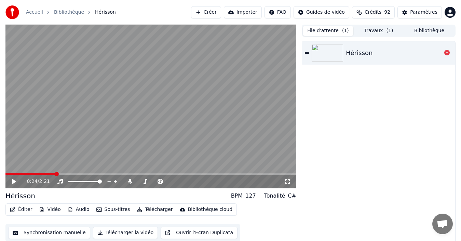
click at [356, 53] on div "Hérisson" at bounding box center [359, 53] width 27 height 10
click at [16, 180] on icon at bounding box center [19, 181] width 16 height 5
click at [40, 233] on button "Synchronisation manuelle" at bounding box center [49, 232] width 82 height 12
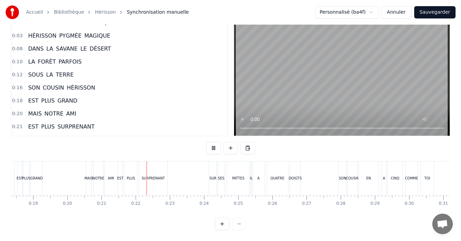
scroll to position [0, 708]
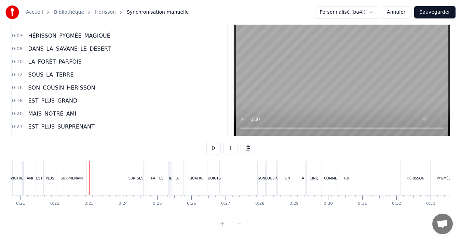
click at [72, 181] on div "SURPRENANT" at bounding box center [72, 178] width 28 height 34
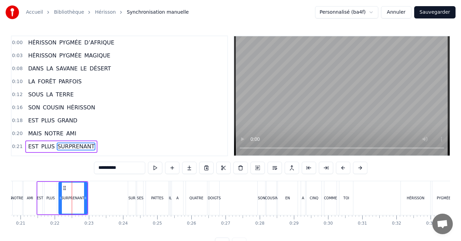
scroll to position [51, 0]
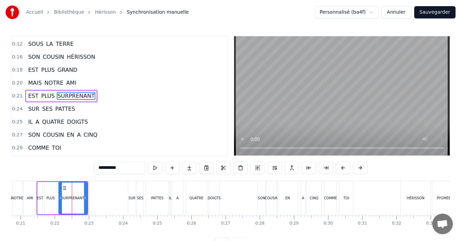
click at [22, 199] on div "NOTRE" at bounding box center [17, 197] width 12 height 5
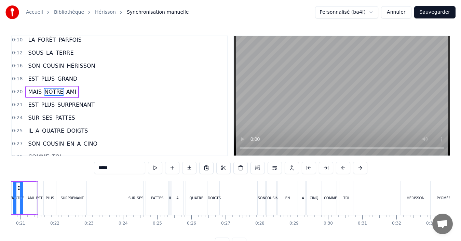
scroll to position [0, 685]
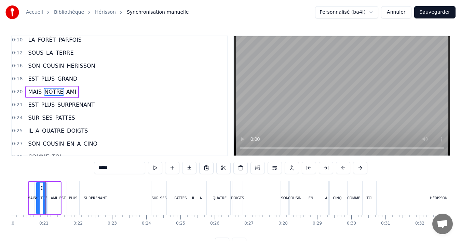
click at [74, 201] on div "PLUS" at bounding box center [73, 198] width 12 height 34
type input "****"
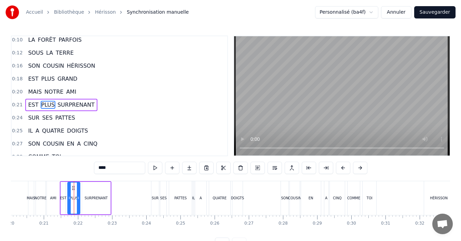
scroll to position [51, 0]
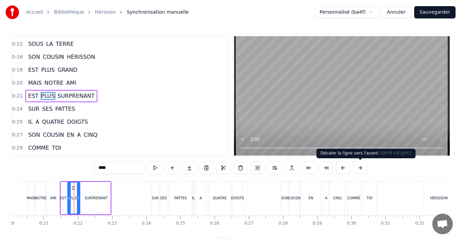
click at [359, 170] on button at bounding box center [360, 168] width 14 height 12
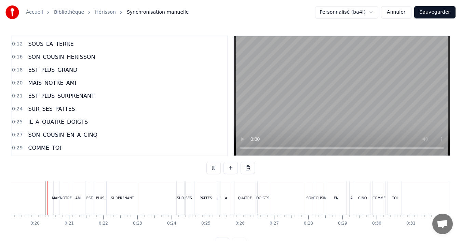
scroll to position [26, 0]
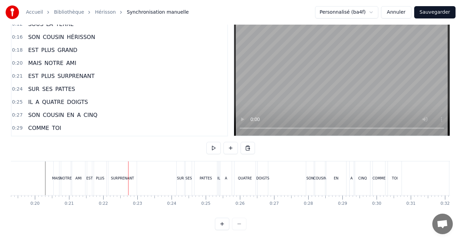
click at [115, 176] on div "SURPRENANT" at bounding box center [122, 178] width 23 height 5
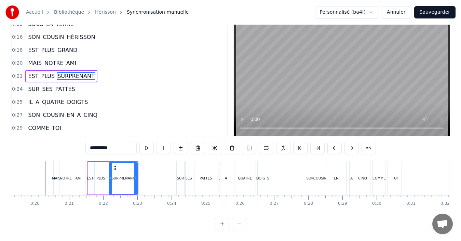
scroll to position [0, 0]
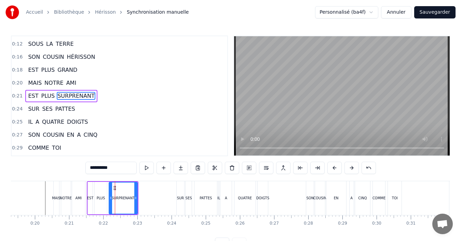
click at [59, 197] on div "MAIS" at bounding box center [56, 197] width 9 height 5
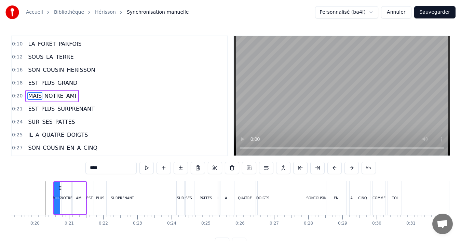
click at [106, 198] on div "PLUS" at bounding box center [100, 198] width 13 height 34
type input "****"
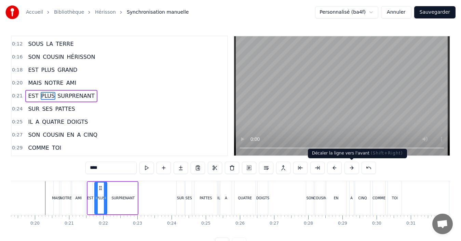
click at [353, 171] on button at bounding box center [351, 168] width 14 height 12
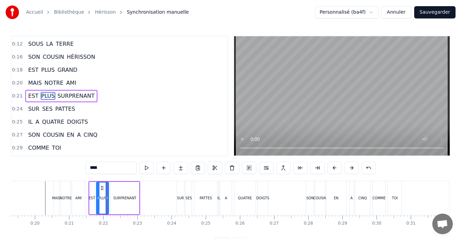
click at [354, 171] on button at bounding box center [351, 168] width 14 height 12
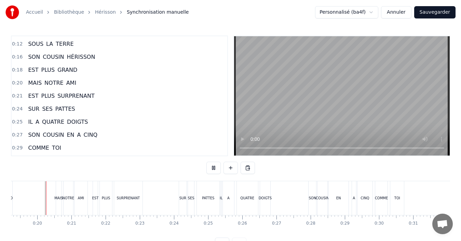
scroll to position [26, 0]
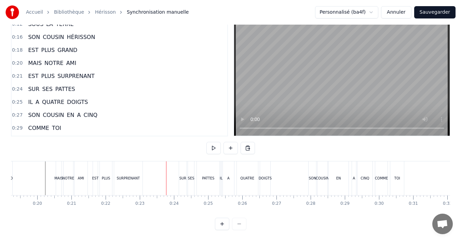
click at [126, 178] on div "SURPRENANT" at bounding box center [128, 178] width 28 height 34
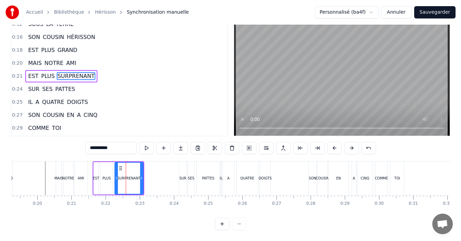
scroll to position [0, 0]
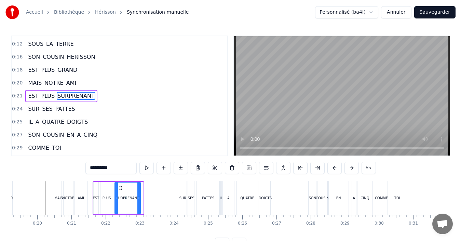
click at [139, 199] on icon at bounding box center [138, 197] width 3 height 5
click at [82, 196] on div "AMI" at bounding box center [81, 197] width 6 height 5
type input "***"
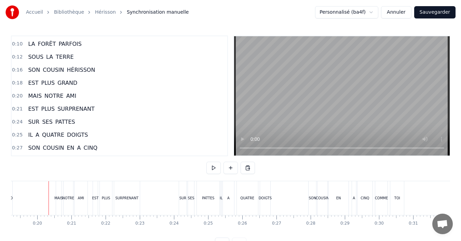
scroll to position [26, 0]
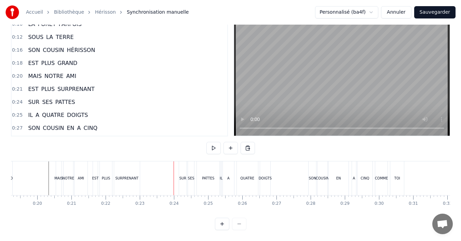
click at [441, 12] on button "Sauvegarder" at bounding box center [434, 12] width 41 height 12
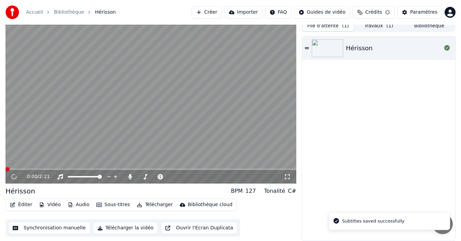
scroll to position [5, 0]
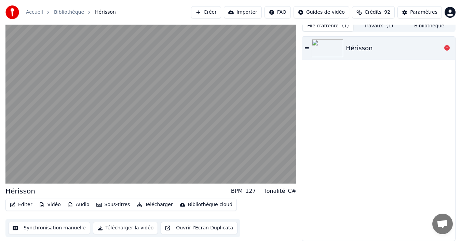
click at [359, 50] on div "Hérisson" at bounding box center [359, 48] width 27 height 10
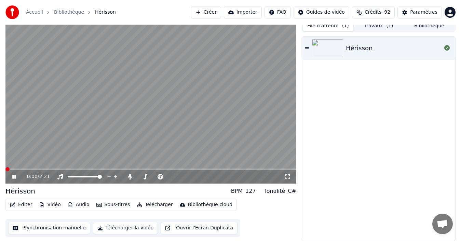
click at [13, 177] on icon at bounding box center [13, 177] width 3 height 4
click at [130, 231] on button "Télécharger la vidéo" at bounding box center [125, 228] width 65 height 12
